Goal: Obtain resource: Download file/media

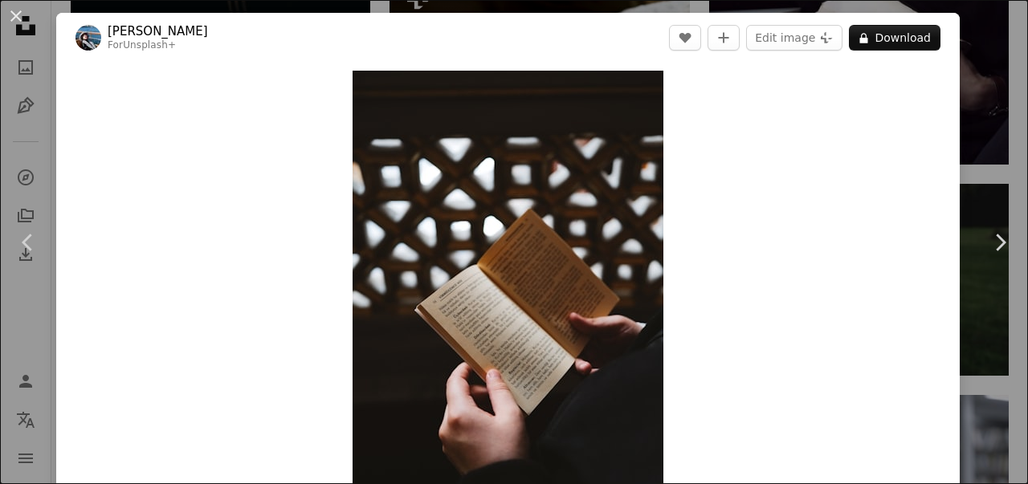
scroll to position [1999, 0]
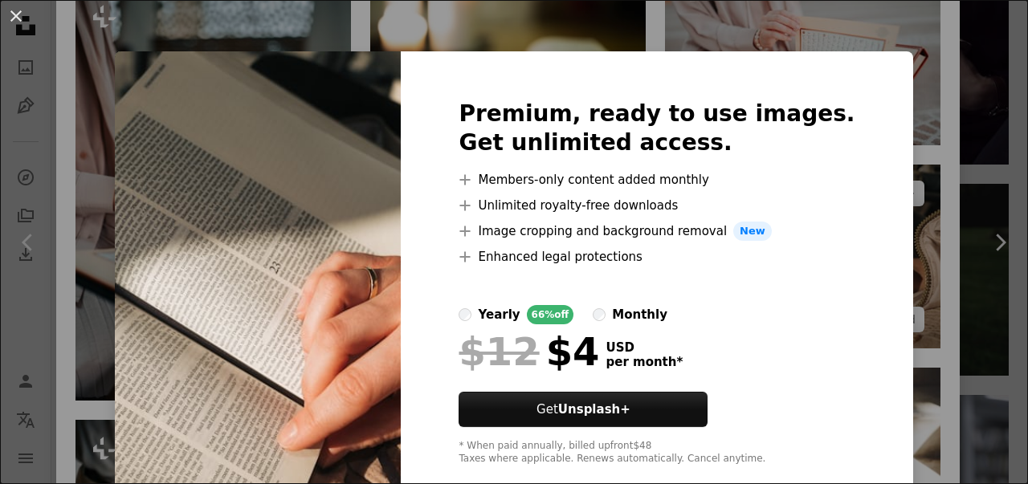
drag, startPoint x: 896, startPoint y: 250, endPoint x: 868, endPoint y: 264, distance: 31.3
click at [897, 249] on div "An X shape Premium, ready to use images. Get unlimited access. A plus sign Memb…" at bounding box center [514, 242] width 1028 height 484
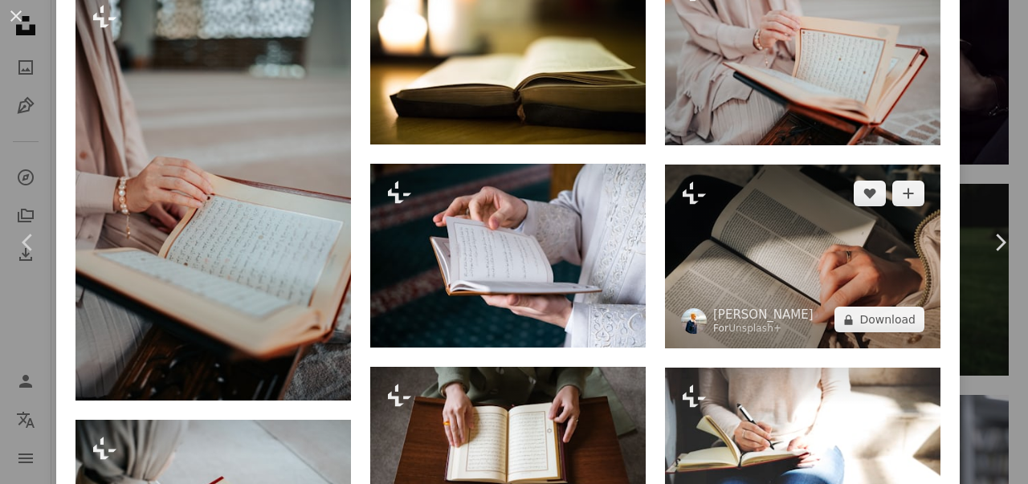
click at [806, 258] on img at bounding box center [803, 257] width 276 height 184
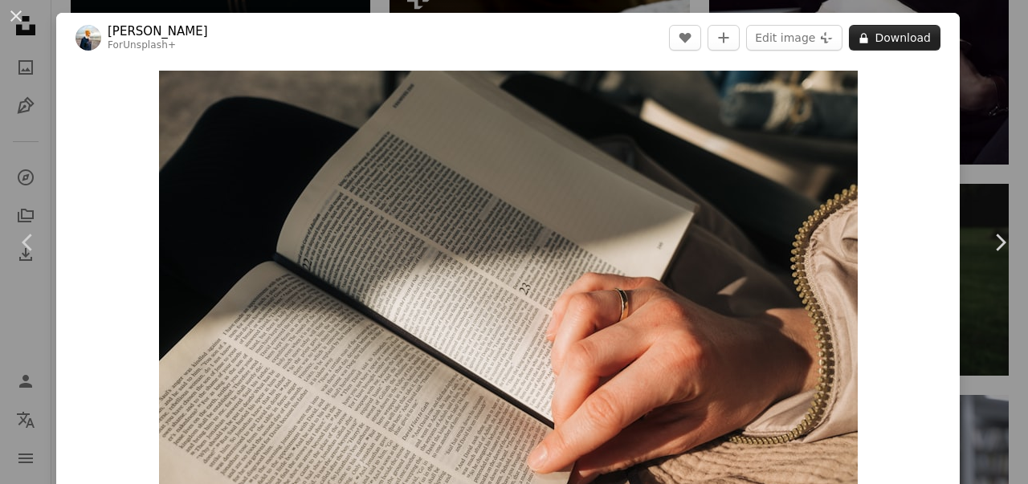
click at [858, 43] on icon "A lock" at bounding box center [864, 38] width 12 height 12
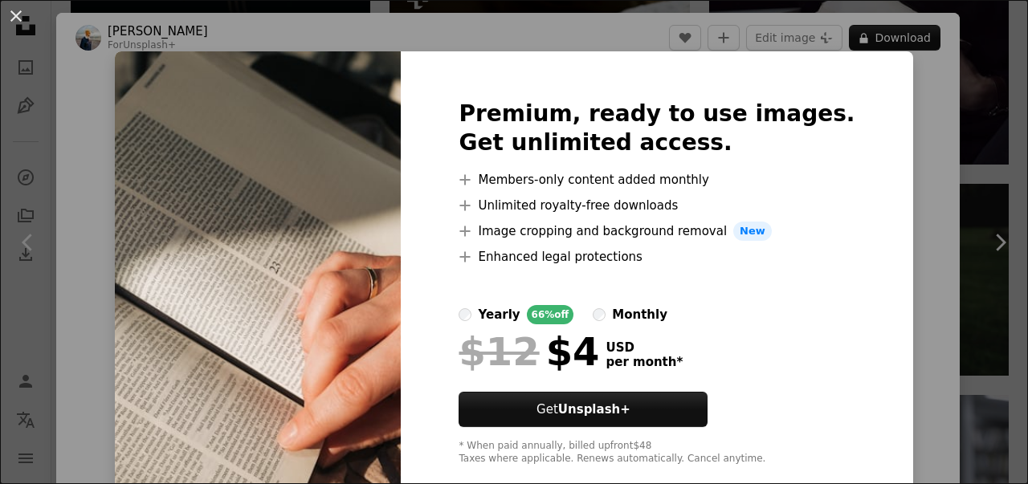
click at [400, 208] on img at bounding box center [258, 282] width 286 height 463
click at [14, 17] on button "An X shape" at bounding box center [15, 15] width 19 height 19
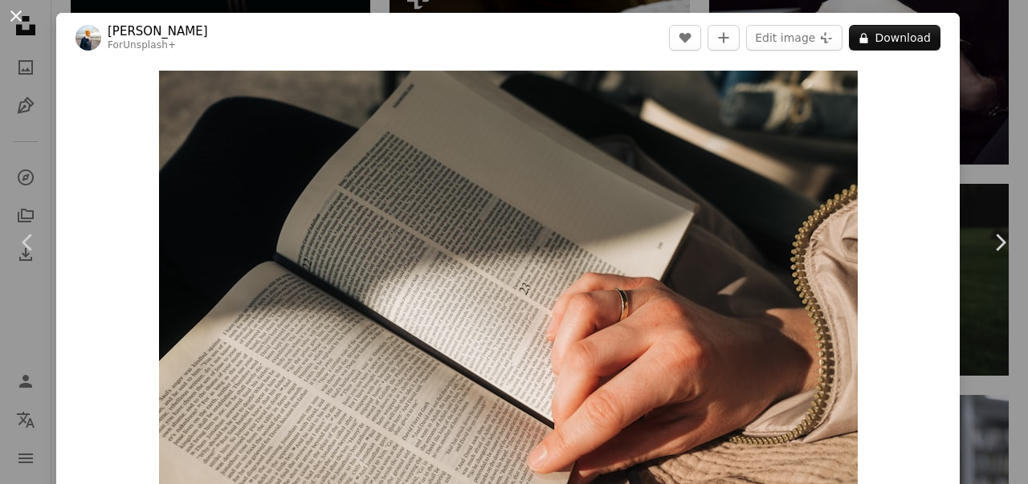
click at [17, 10] on button "An X shape" at bounding box center [15, 15] width 19 height 19
